Goal: Go to known website: Access a specific website the user already knows

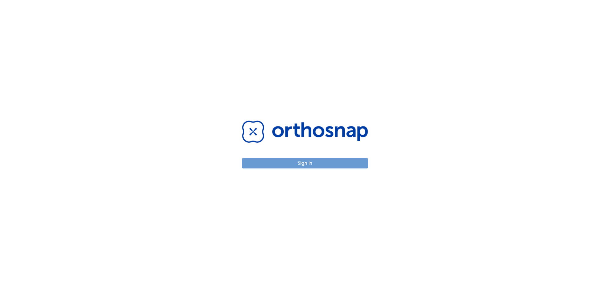
click at [280, 163] on button "Sign in" at bounding box center [305, 163] width 126 height 10
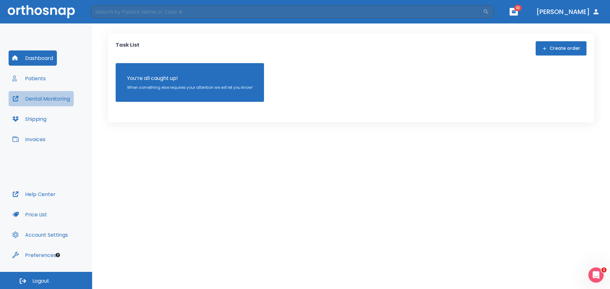
click at [47, 102] on button "Dental Monitoring" at bounding box center [41, 98] width 65 height 15
